Goal: Task Accomplishment & Management: Manage account settings

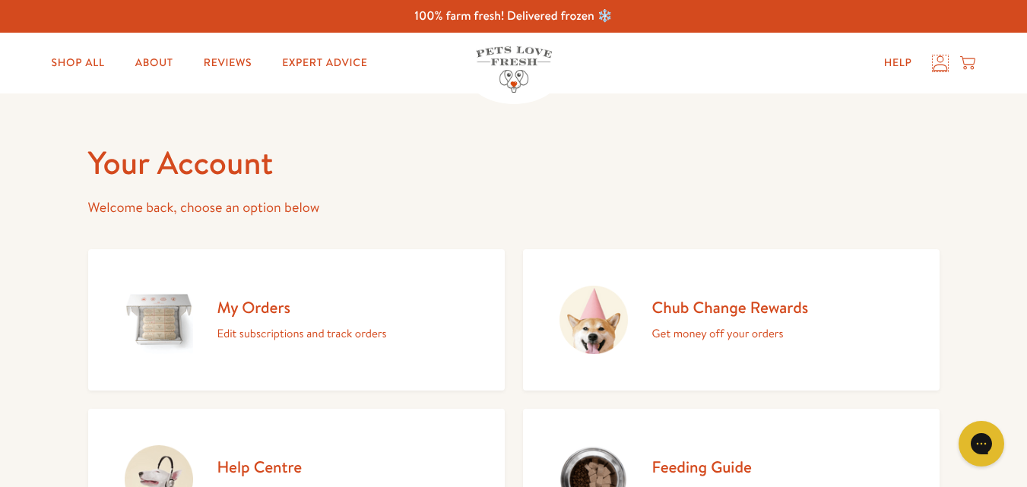
click at [945, 64] on icon at bounding box center [940, 63] width 15 height 16
click at [291, 305] on h2 "My Orders" at bounding box center [302, 307] width 170 height 21
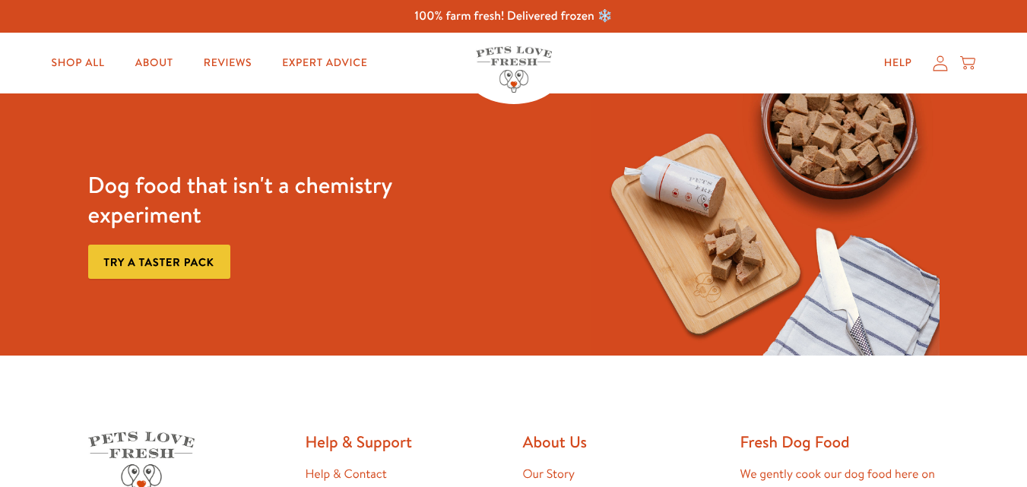
click at [937, 66] on icon at bounding box center [940, 63] width 15 height 16
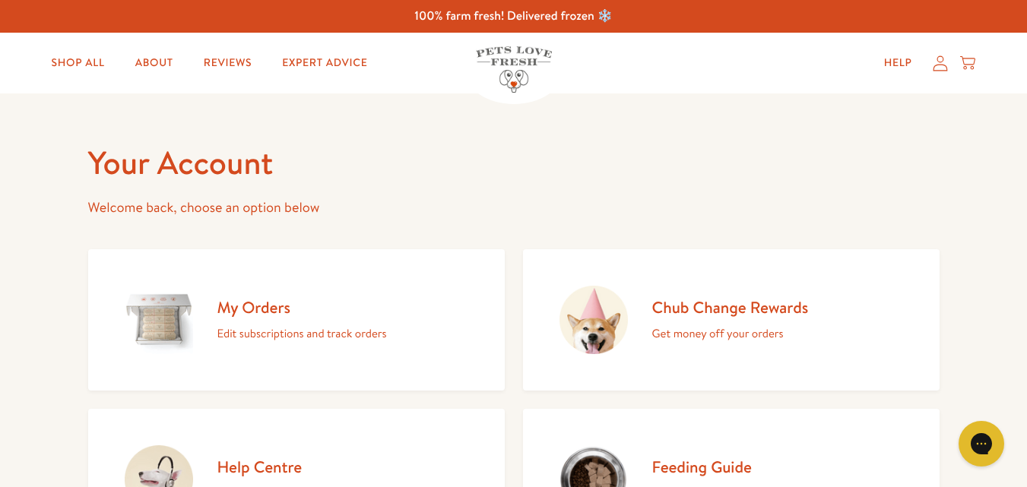
drag, startPoint x: 0, startPoint y: 0, endPoint x: 937, endPoint y: 66, distance: 939.6
click at [937, 66] on icon at bounding box center [940, 63] width 15 height 16
